Goal: Information Seeking & Learning: Find specific page/section

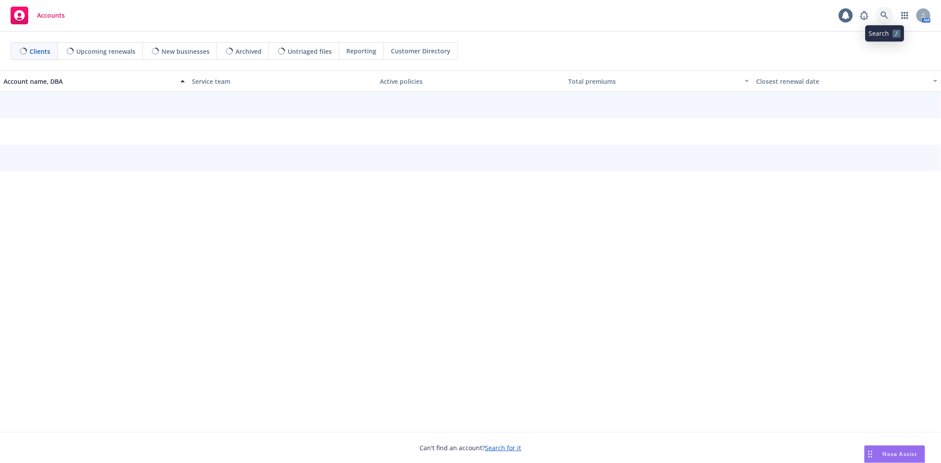
click at [890, 15] on link at bounding box center [885, 16] width 18 height 18
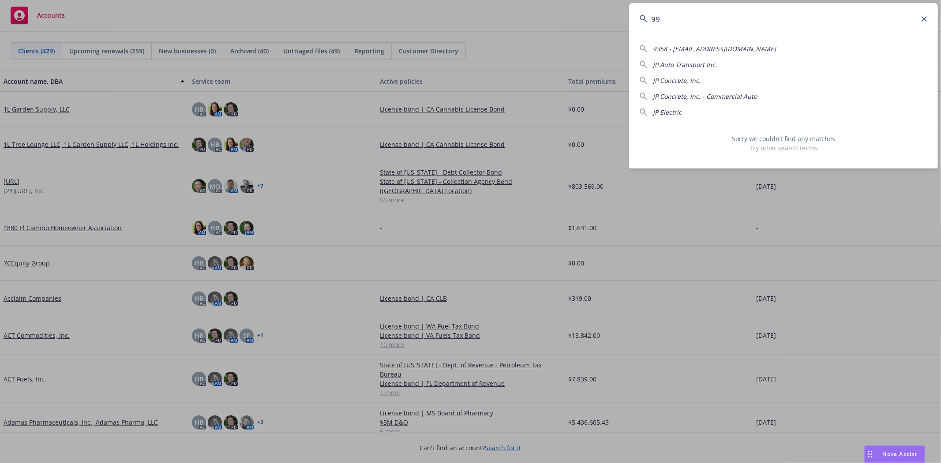
type input "9"
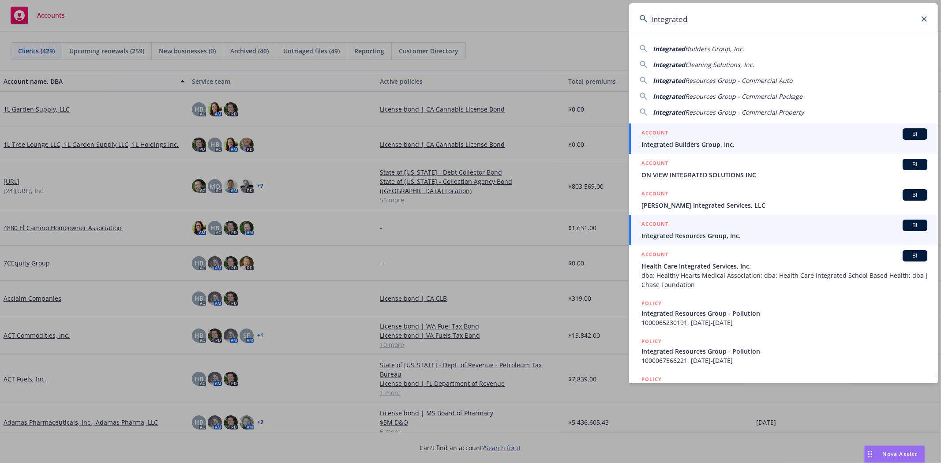
type input "Integrated"
click at [681, 230] on div "ACCOUNT BI" at bounding box center [784, 225] width 286 height 11
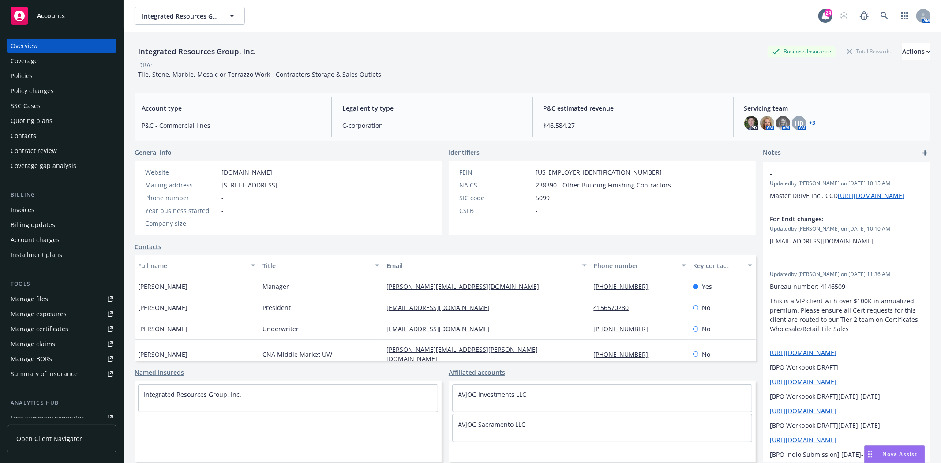
click at [26, 74] on div "Policies" at bounding box center [22, 76] width 22 height 14
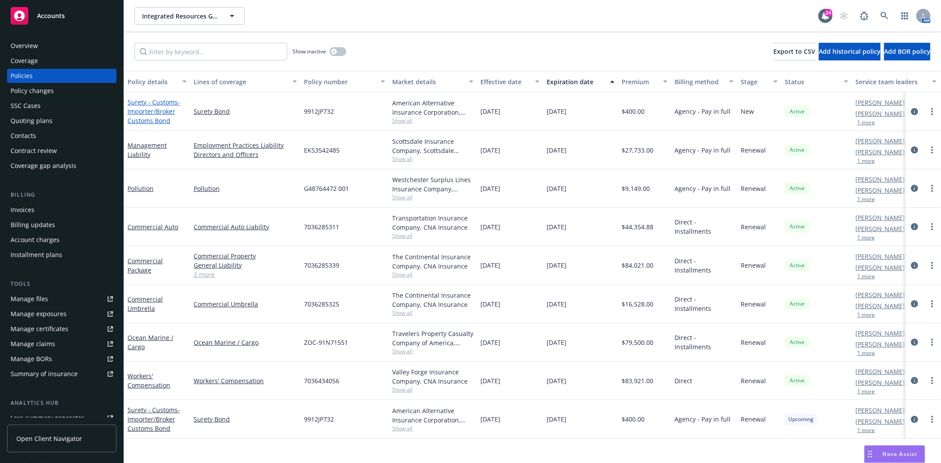
click at [142, 108] on span "- Importer/Broker Customs Bond" at bounding box center [153, 111] width 52 height 27
